Goal: Navigation & Orientation: Find specific page/section

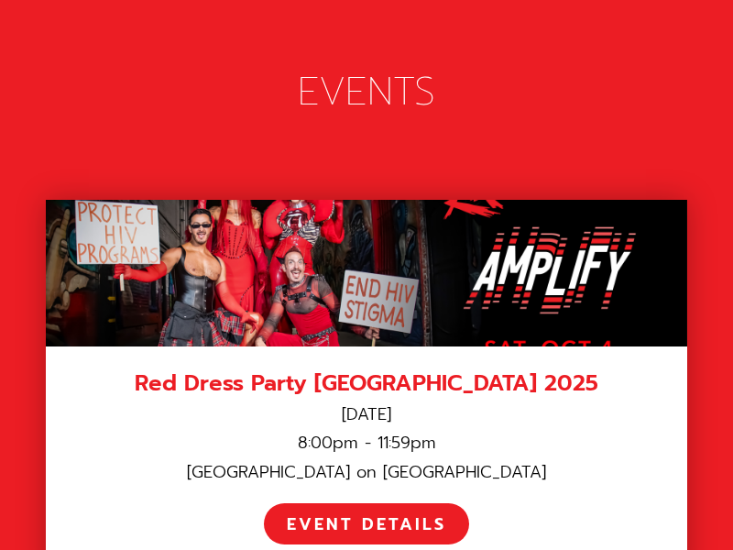
scroll to position [3311, 0]
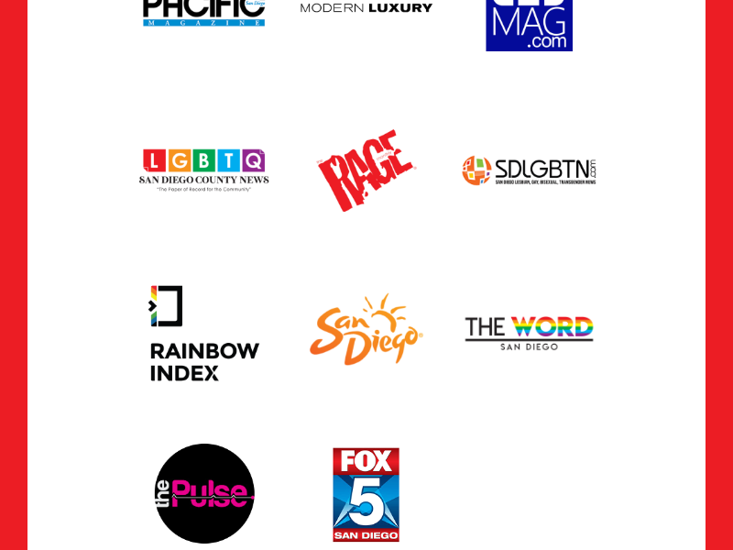
scroll to position [5419, 0]
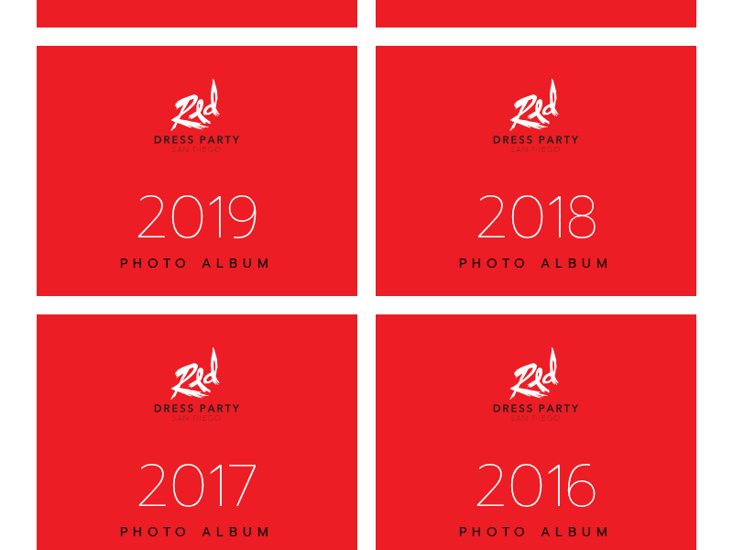
scroll to position [7529, 0]
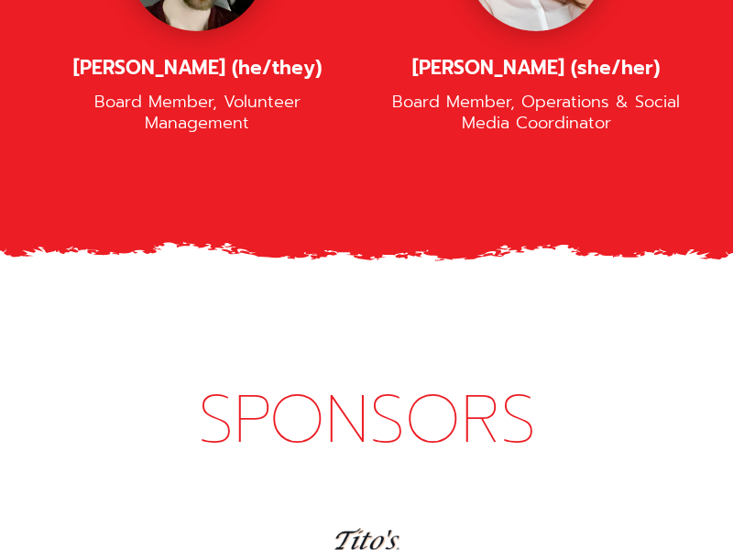
scroll to position [5250, 0]
